Goal: Check status: Check status

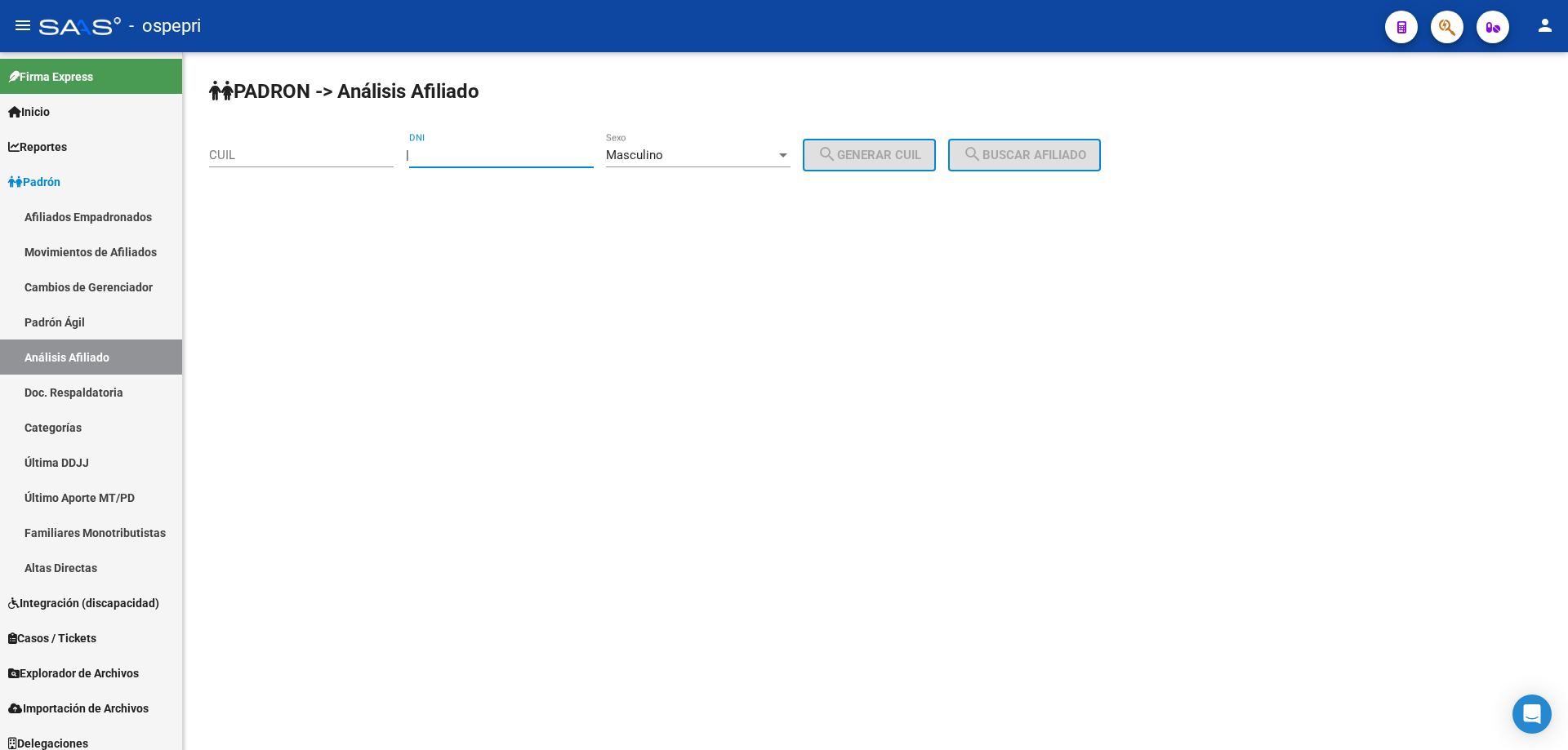
click at [518, 158] on input "DNI" at bounding box center [501, 155] width 185 height 15
type input "38495875"
drag, startPoint x: 857, startPoint y: 152, endPoint x: 988, endPoint y: 157, distance: 131.1
click at [859, 152] on span "search Generar CUIL" at bounding box center [869, 155] width 104 height 15
type input "20-38495875-4"
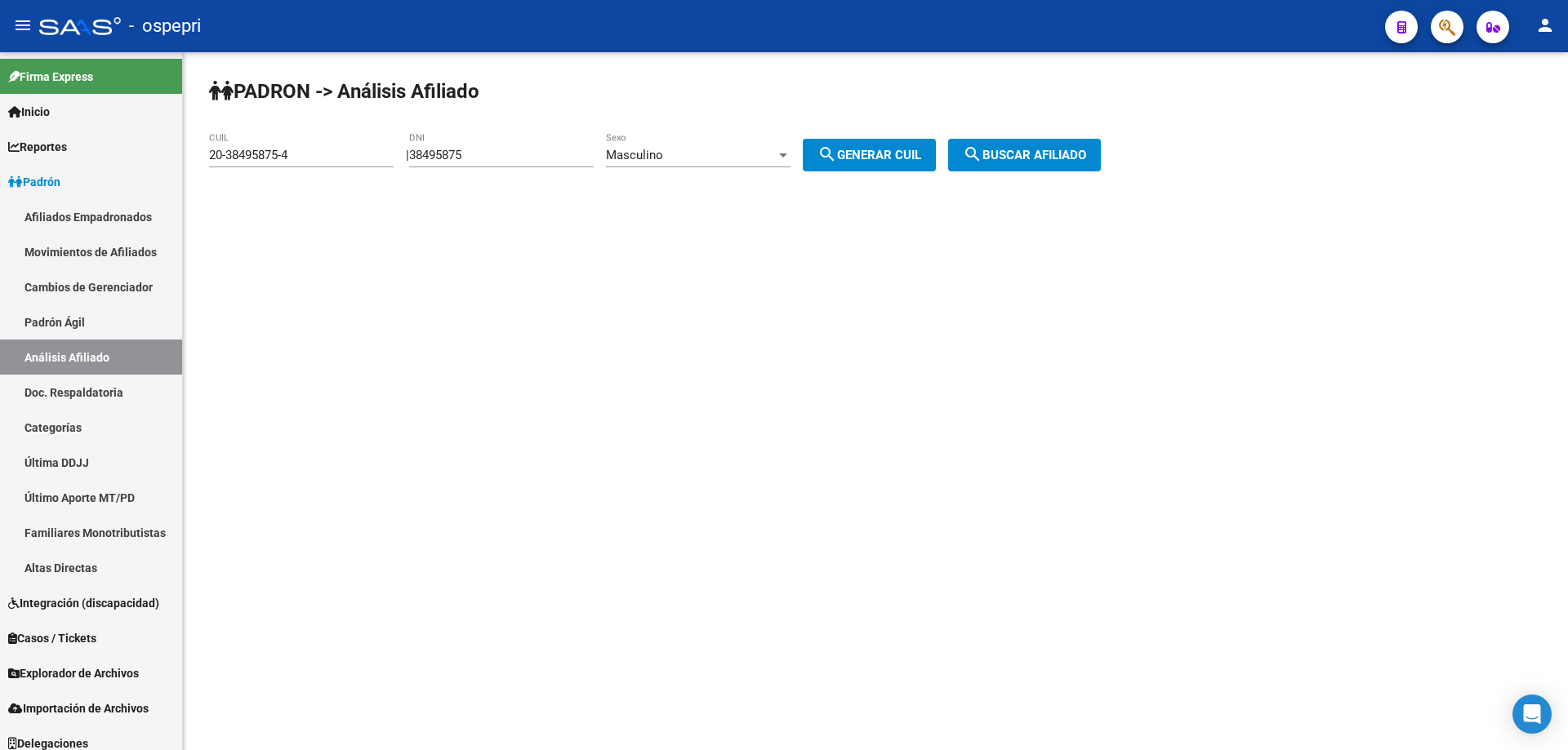
click at [983, 153] on mat-icon "search" at bounding box center [972, 153] width 19 height 19
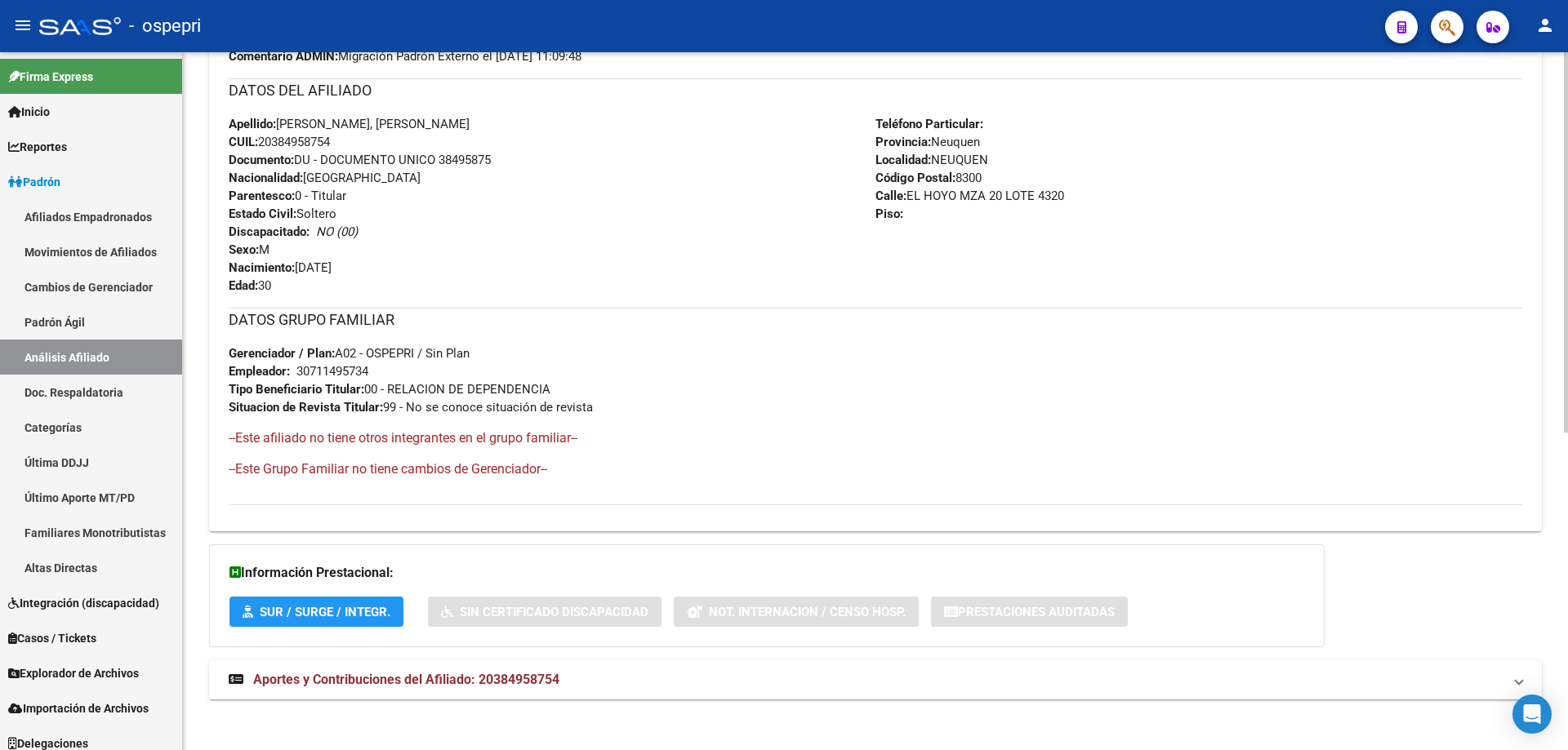
scroll to position [584, 0]
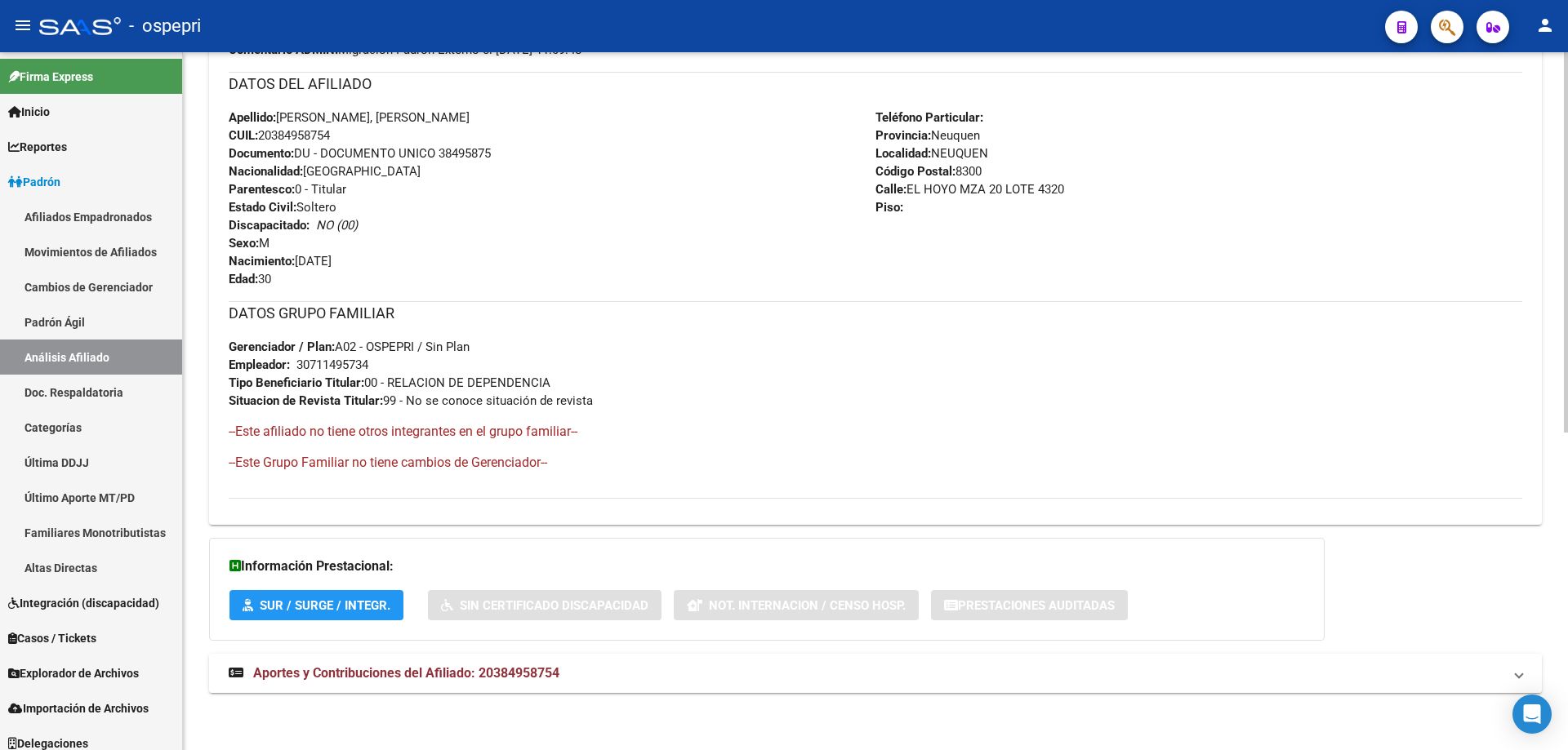
click at [514, 671] on span "Aportes y Contribuciones del Afiliado: 20384958754" at bounding box center [406, 673] width 306 height 16
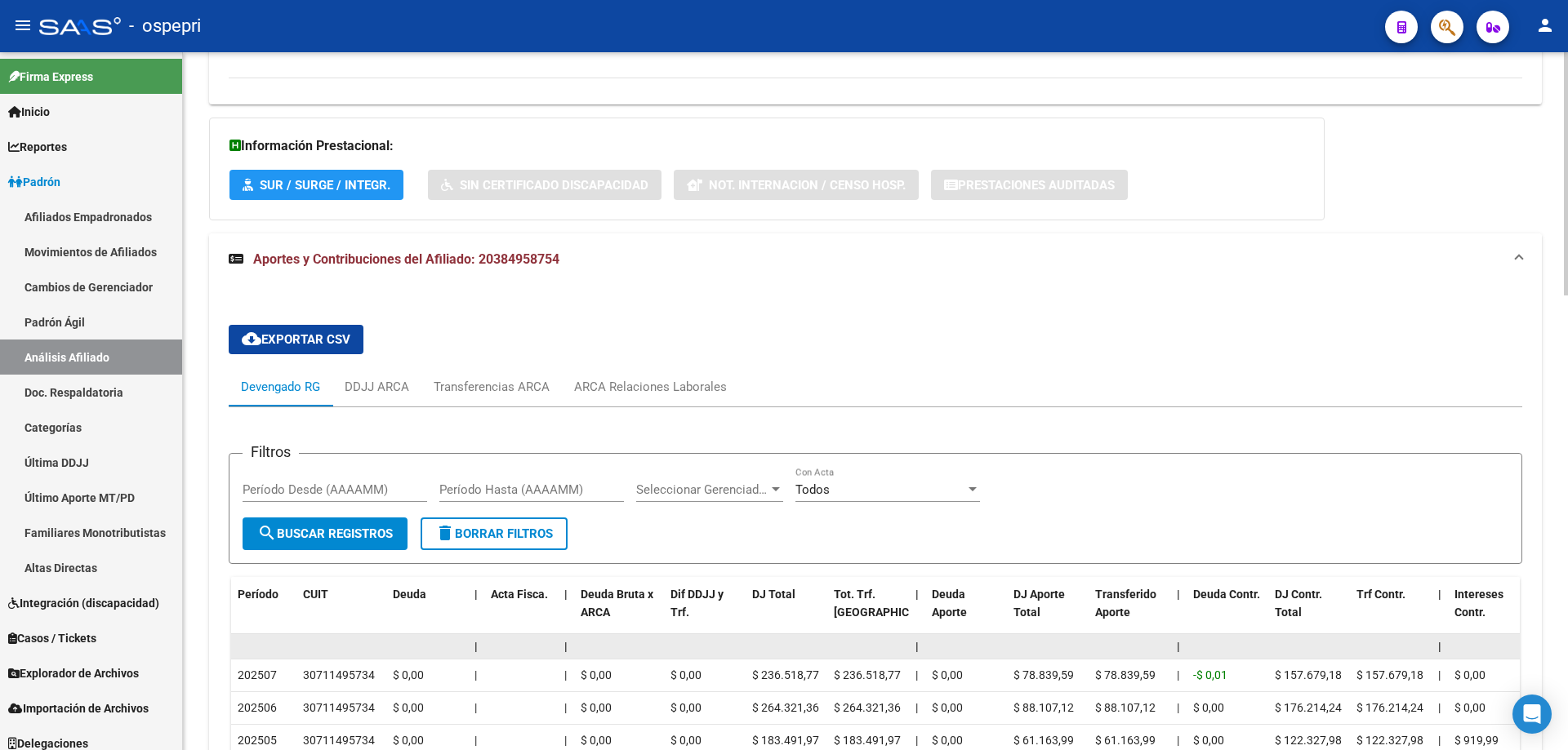
scroll to position [1222, 0]
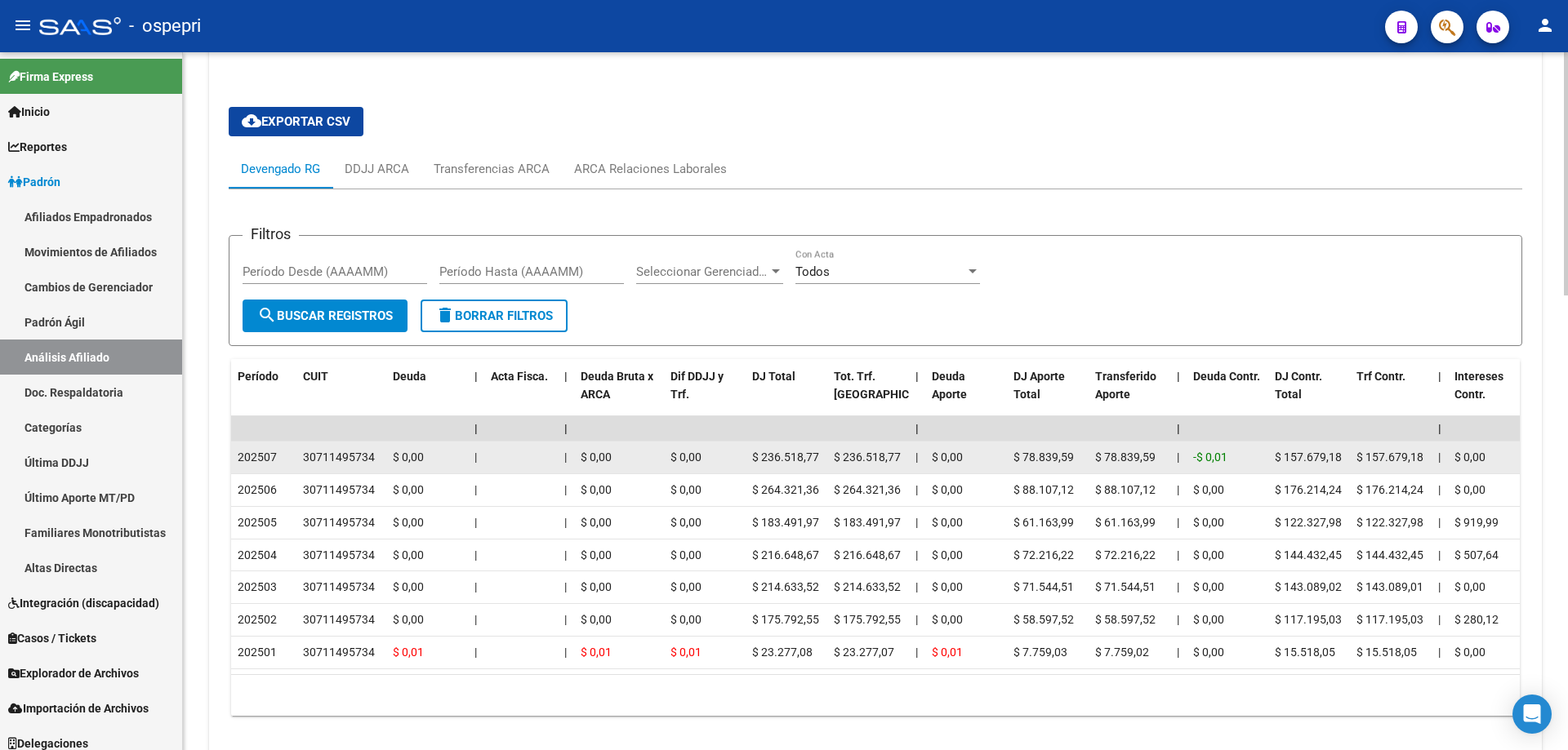
click at [343, 460] on div "30711495734" at bounding box center [339, 457] width 72 height 18
copy div "30711495734"
